Goal: Task Accomplishment & Management: Manage account settings

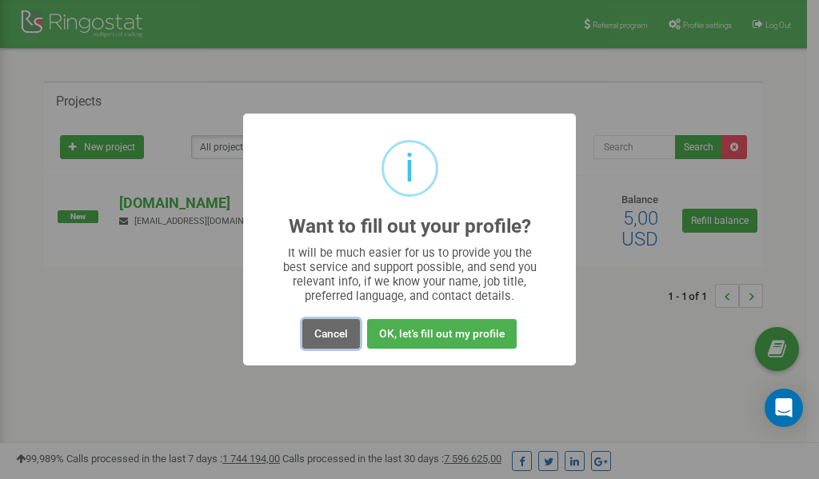
click at [326, 337] on button "Cancel" at bounding box center [331, 334] width 58 height 30
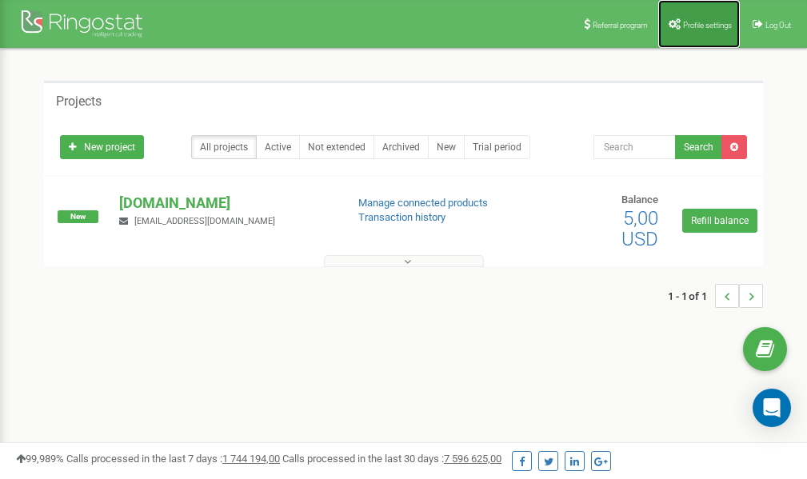
click at [695, 21] on span "Profile settings" at bounding box center [707, 25] width 49 height 9
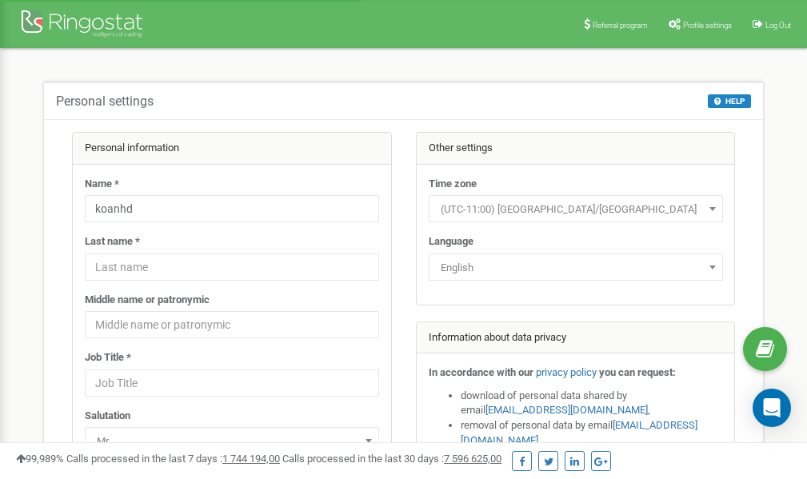
scroll to position [80, 0]
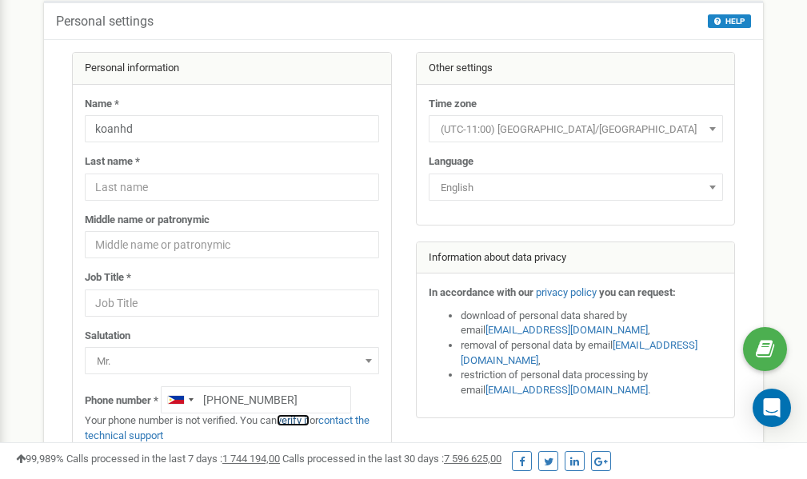
click at [301, 420] on link "verify it" at bounding box center [293, 420] width 33 height 12
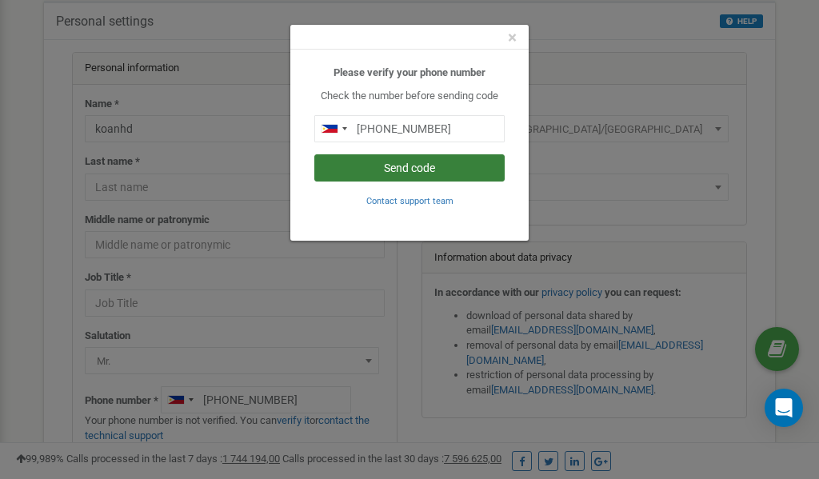
click at [438, 169] on button "Send code" at bounding box center [409, 167] width 190 height 27
